Goal: Task Accomplishment & Management: Manage account settings

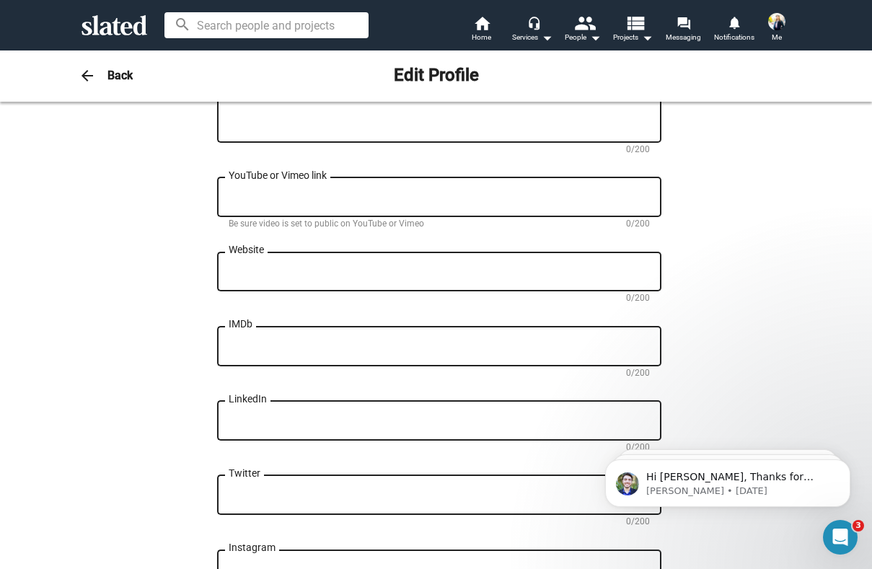
scroll to position [201, 0]
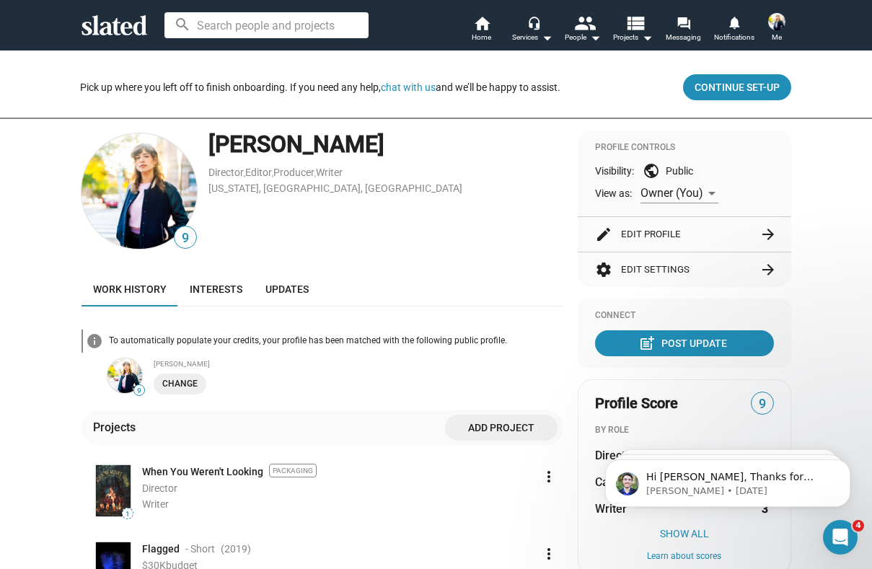
scroll to position [5, 0]
click at [665, 222] on button "edit Edit Profile arrow_forward" at bounding box center [684, 233] width 179 height 35
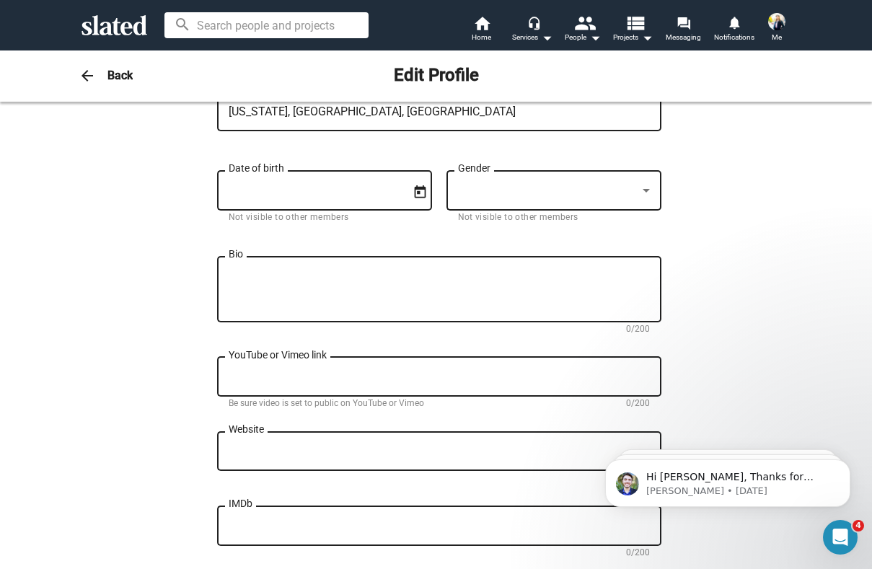
scroll to position [294, 0]
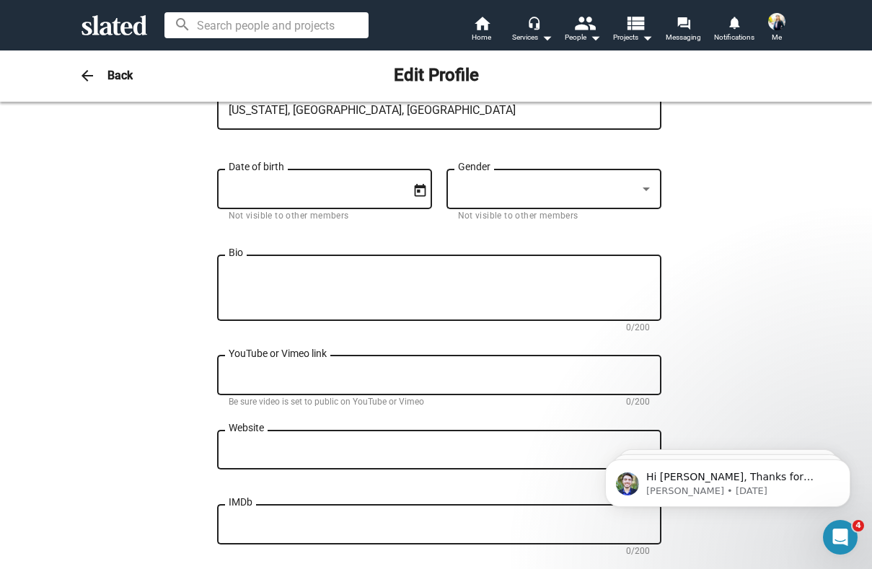
click at [389, 190] on input "Date of birth" at bounding box center [315, 189] width 172 height 13
click at [419, 193] on icon "Open calendar" at bounding box center [420, 190] width 12 height 13
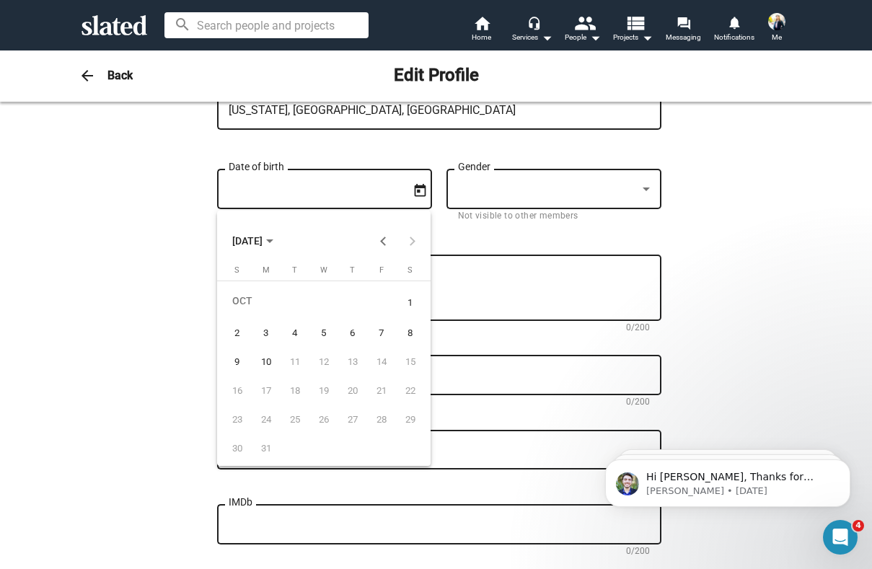
click at [105, 296] on div at bounding box center [436, 284] width 872 height 569
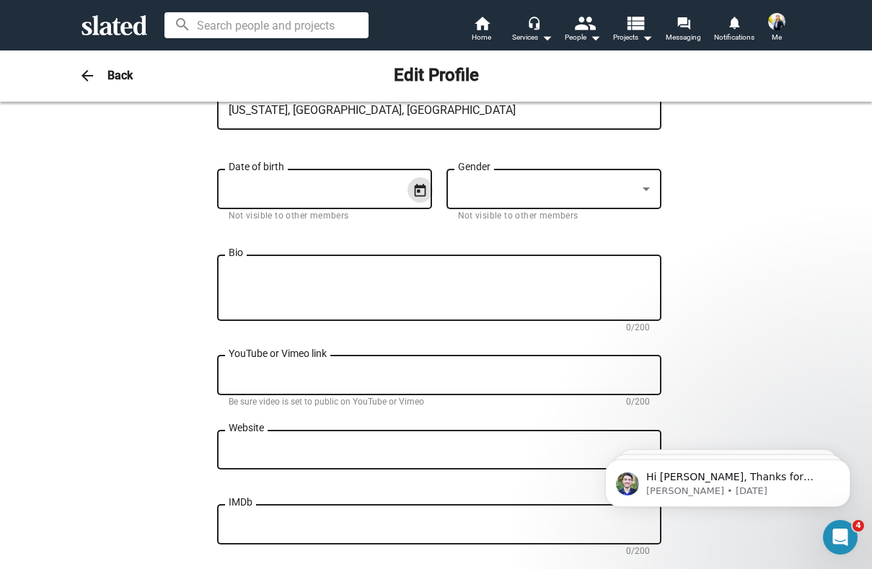
click at [324, 285] on textarea "Bio" at bounding box center [439, 288] width 421 height 39
